Goal: Navigation & Orientation: Find specific page/section

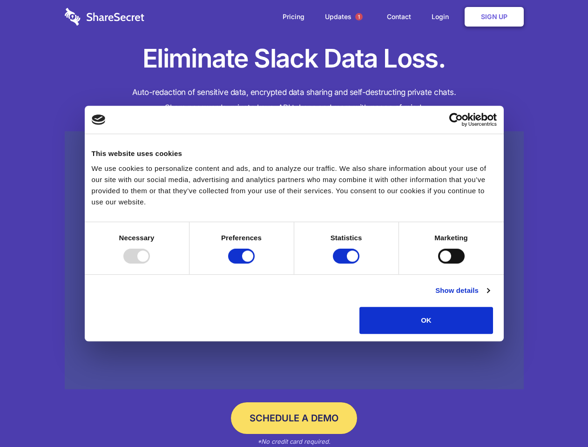
click at [150, 263] on div at bounding box center [136, 256] width 27 height 15
click at [255, 263] on input "Preferences" at bounding box center [241, 256] width 27 height 15
checkbox input "false"
click at [347, 263] on input "Statistics" at bounding box center [346, 256] width 27 height 15
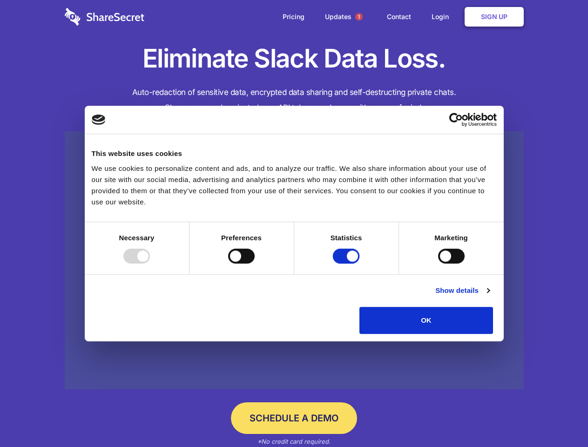
checkbox input "false"
click at [438, 263] on input "Marketing" at bounding box center [451, 256] width 27 height 15
checkbox input "true"
click at [489, 296] on link "Show details" at bounding box center [462, 290] width 54 height 11
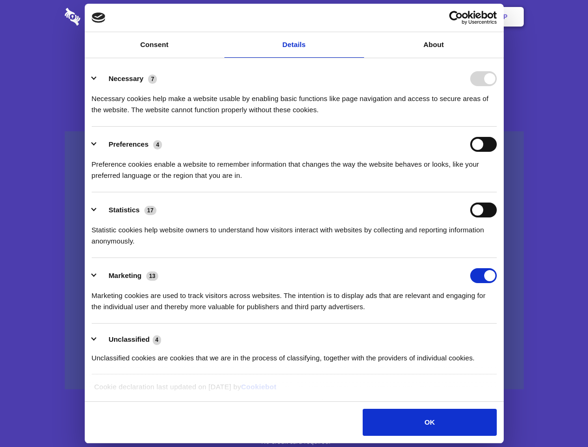
click at [497, 181] on div "Preference cookies enable a website to remember information that changes the wa…" at bounding box center [294, 166] width 405 height 29
click at [358, 17] on span "1" at bounding box center [358, 16] width 7 height 7
